Goal: Information Seeking & Learning: Learn about a topic

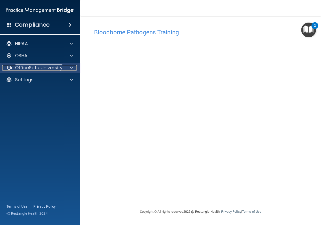
click at [28, 69] on p "OfficeSafe University" at bounding box center [38, 68] width 47 height 6
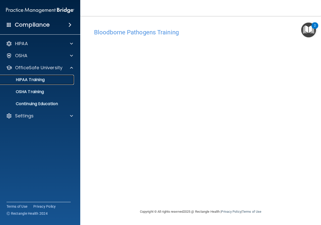
click at [32, 79] on p "HIPAA Training" at bounding box center [23, 79] width 41 height 5
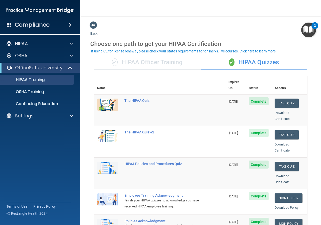
click at [133, 130] on div "The HIPAA Quiz #2" at bounding box center [162, 132] width 76 height 4
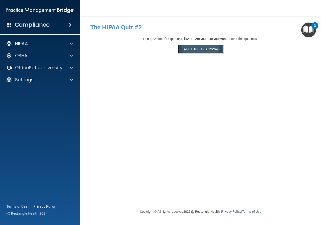
click at [197, 50] on button "Take the quiz anyway!" at bounding box center [201, 48] width 46 height 9
